Goal: Task Accomplishment & Management: Use online tool/utility

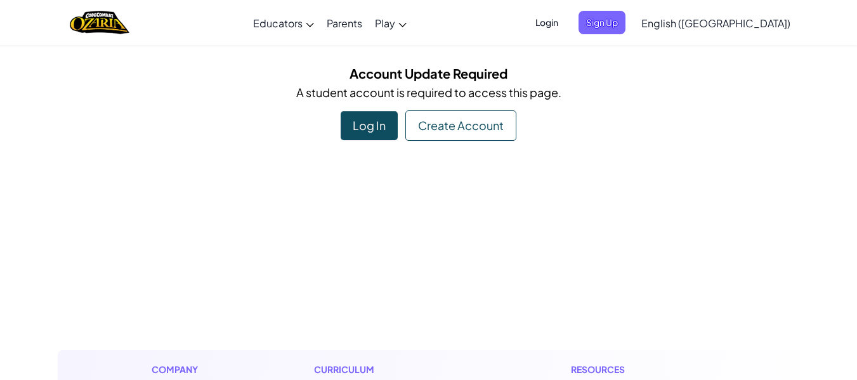
click at [383, 122] on div "Log In" at bounding box center [369, 125] width 57 height 29
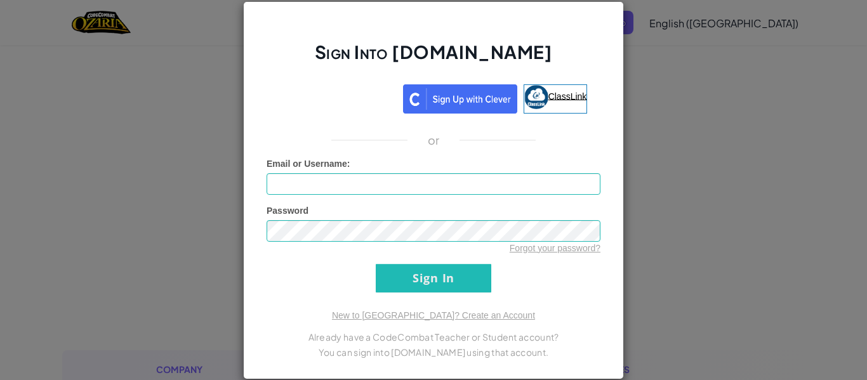
click at [548, 88] on link "ClassLink" at bounding box center [555, 98] width 64 height 29
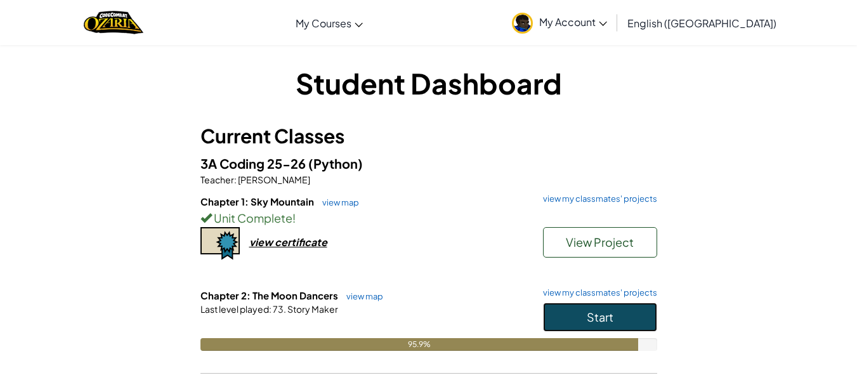
click at [598, 319] on span "Start" at bounding box center [600, 317] width 27 height 15
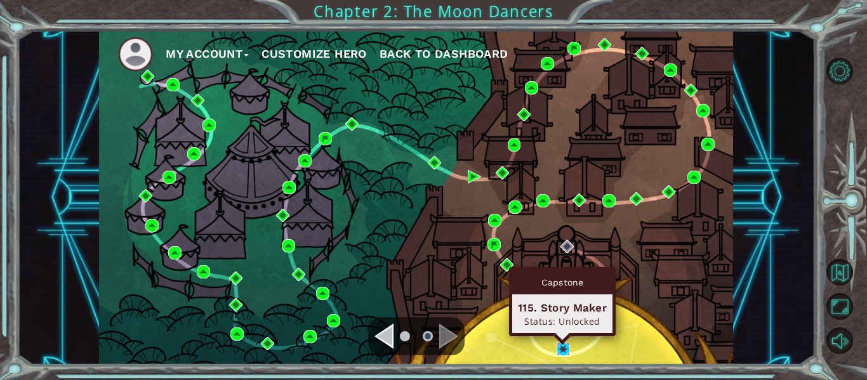
click at [564, 345] on img at bounding box center [562, 349] width 13 height 13
